Goal: Check status: Check status

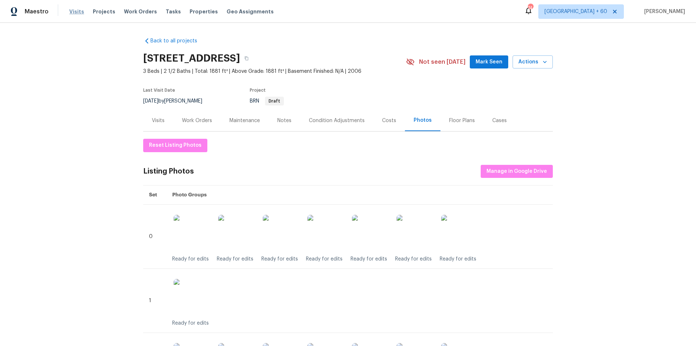
click at [69, 10] on span "Visits" at bounding box center [76, 11] width 15 height 7
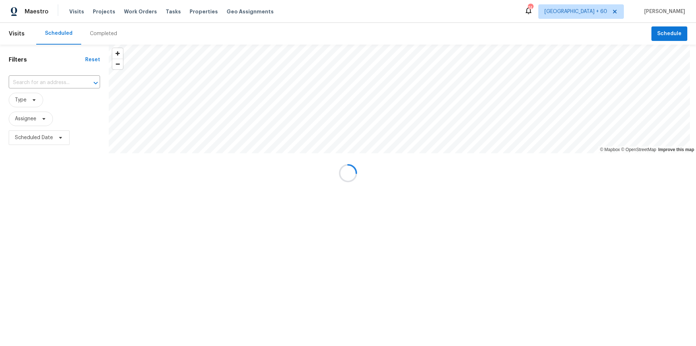
click at [103, 31] on div at bounding box center [348, 173] width 696 height 346
click at [98, 33] on div at bounding box center [348, 173] width 696 height 346
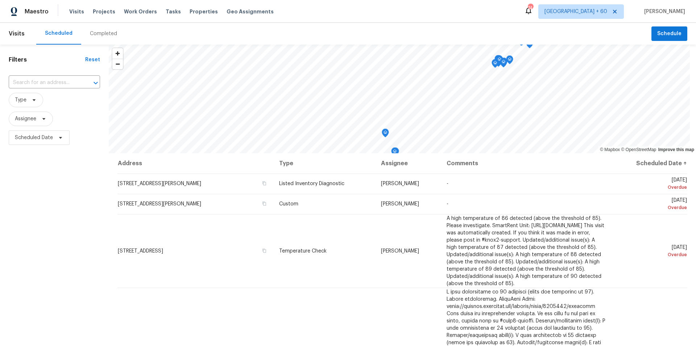
click at [100, 33] on div "Completed" at bounding box center [103, 33] width 27 height 7
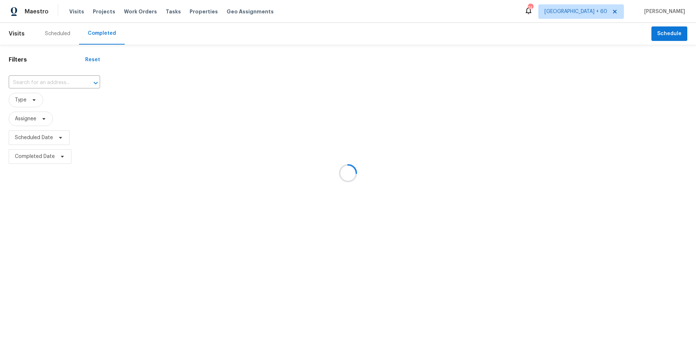
click at [37, 83] on div at bounding box center [348, 173] width 696 height 346
click at [30, 84] on div at bounding box center [348, 173] width 696 height 346
click at [18, 82] on div at bounding box center [348, 173] width 696 height 346
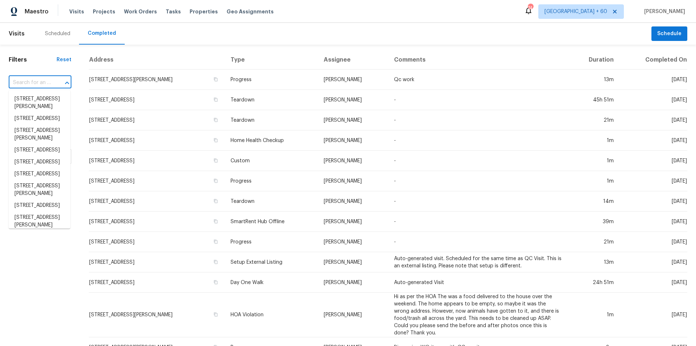
click at [24, 82] on input "text" at bounding box center [30, 82] width 42 height 11
paste input "[STREET_ADDRESS]"
type input "[STREET_ADDRESS]"
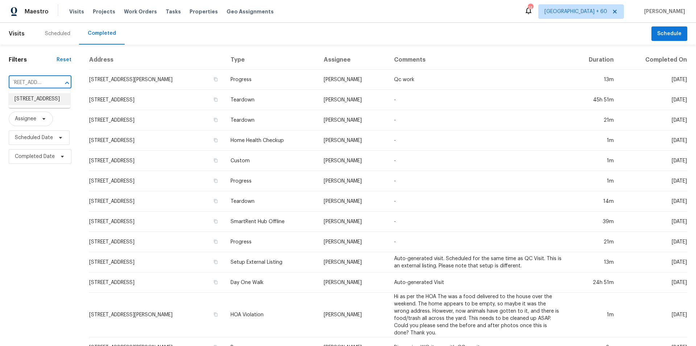
click at [34, 105] on li "[STREET_ADDRESS]" at bounding box center [40, 99] width 62 height 12
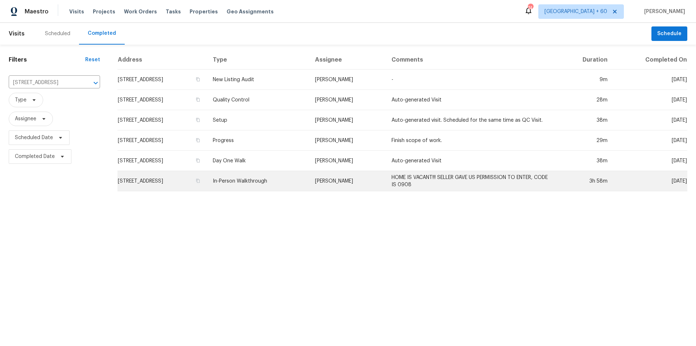
click at [292, 180] on td "In-Person Walkthrough" at bounding box center [258, 181] width 102 height 20
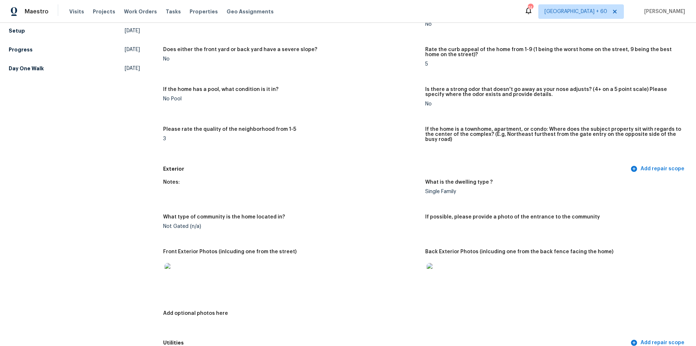
scroll to position [243, 0]
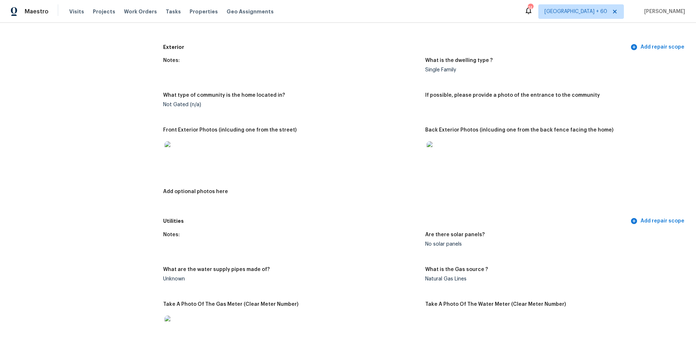
click at [432, 150] on img at bounding box center [437, 152] width 23 height 23
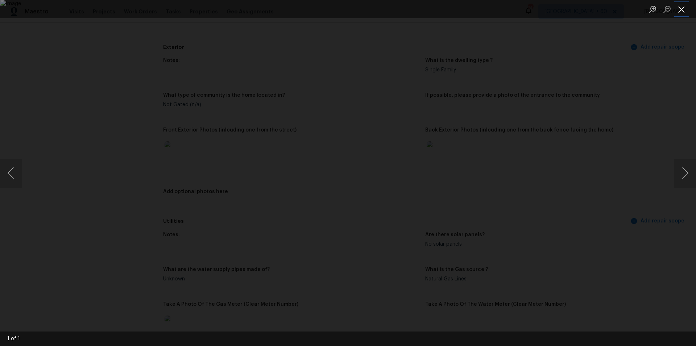
click at [683, 12] on button "Close lightbox" at bounding box center [681, 9] width 14 height 13
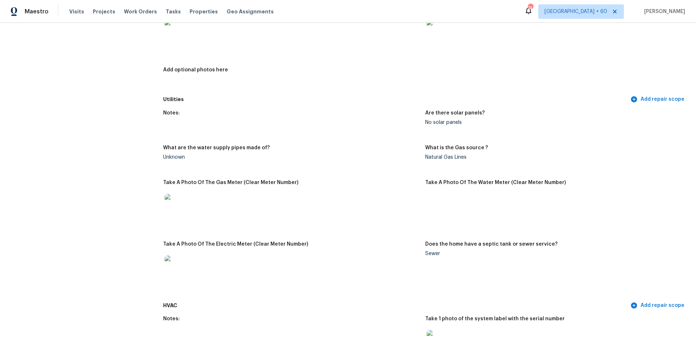
scroll to position [487, 0]
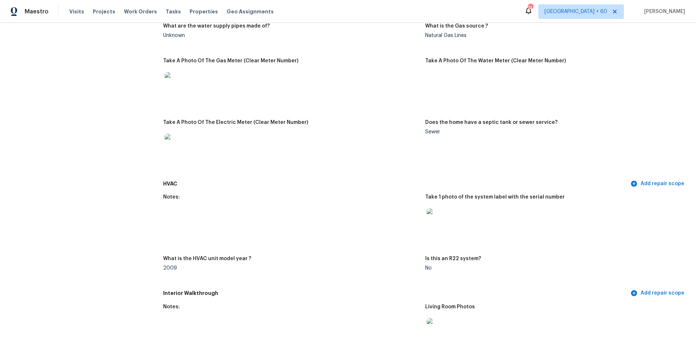
click at [437, 213] on img at bounding box center [437, 219] width 23 height 23
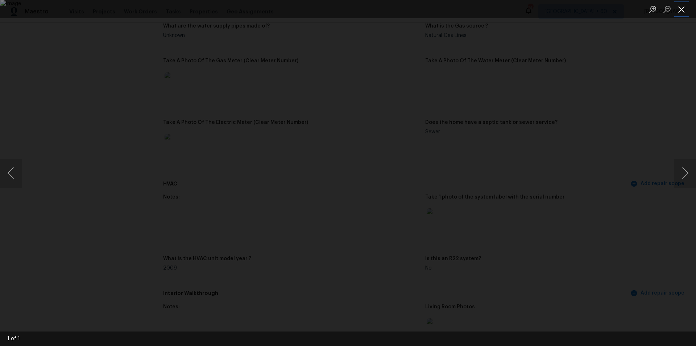
click at [686, 8] on button "Close lightbox" at bounding box center [681, 9] width 14 height 13
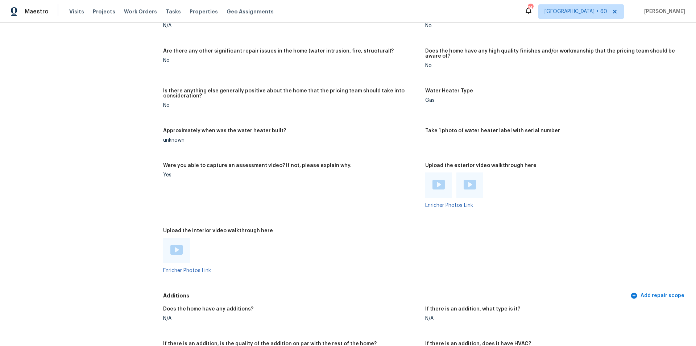
scroll to position [1278, 0]
